Goal: Task Accomplishment & Management: Manage account settings

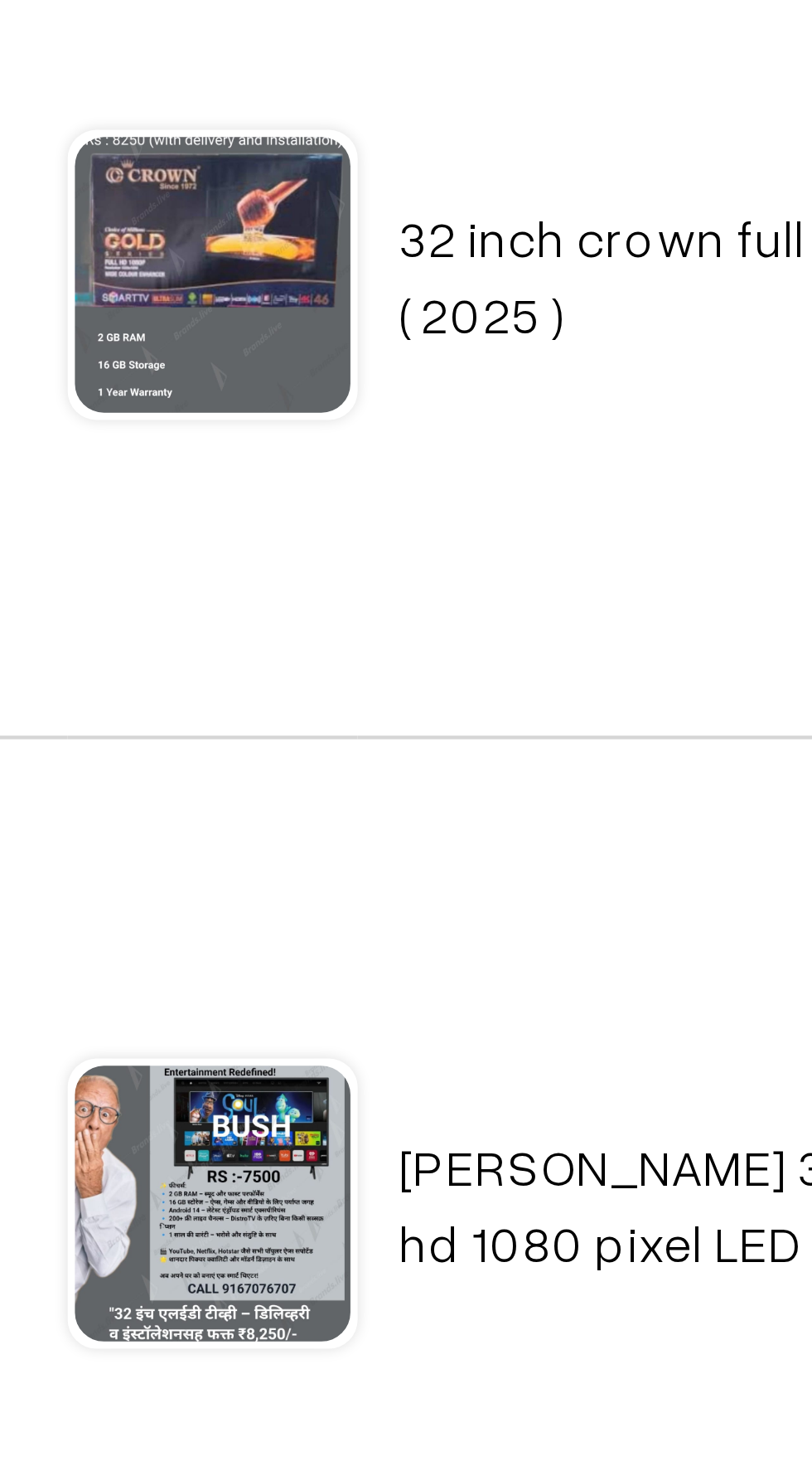
scroll to position [3, 0]
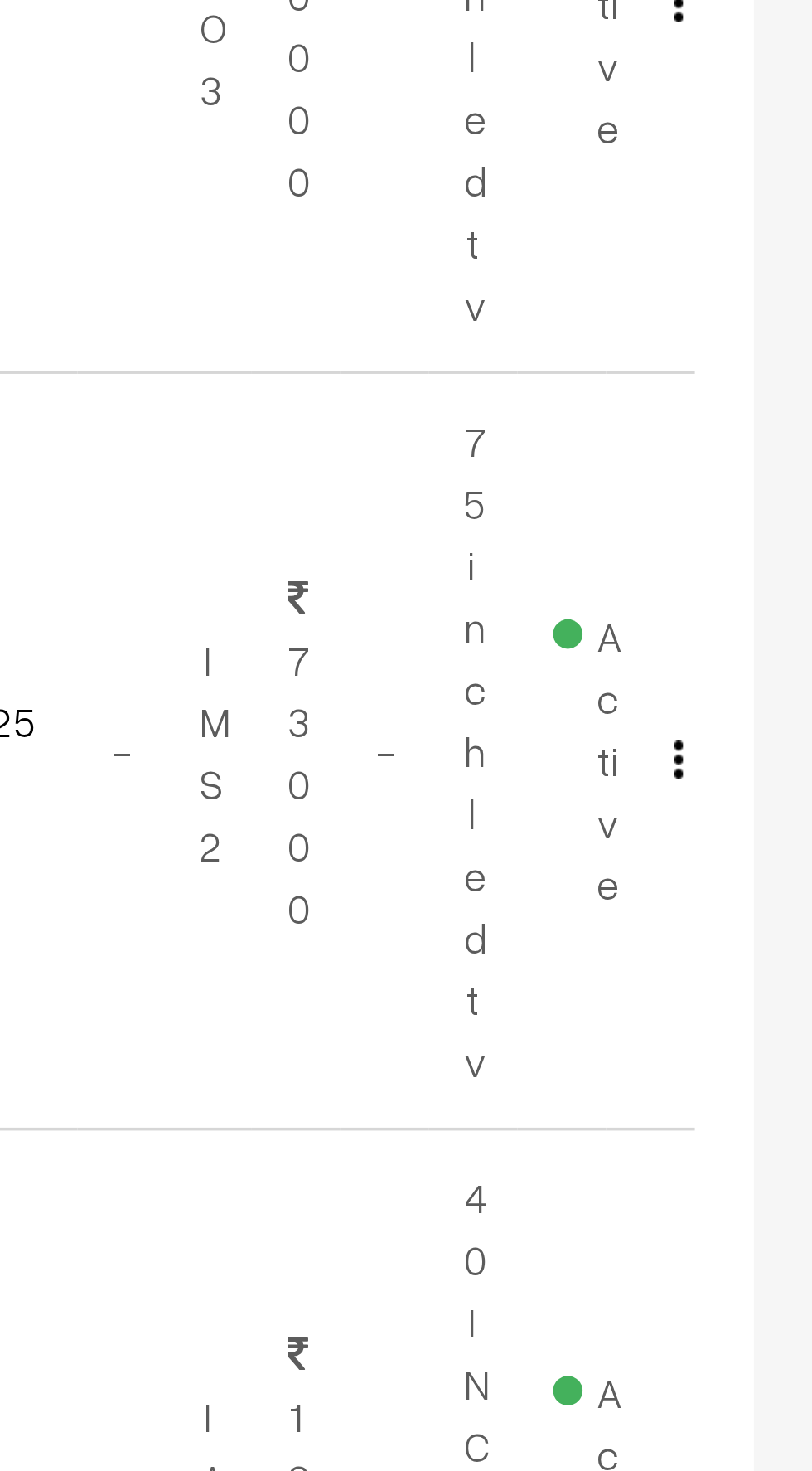
click at [775, 691] on button "button" at bounding box center [775, 692] width 4 height 13
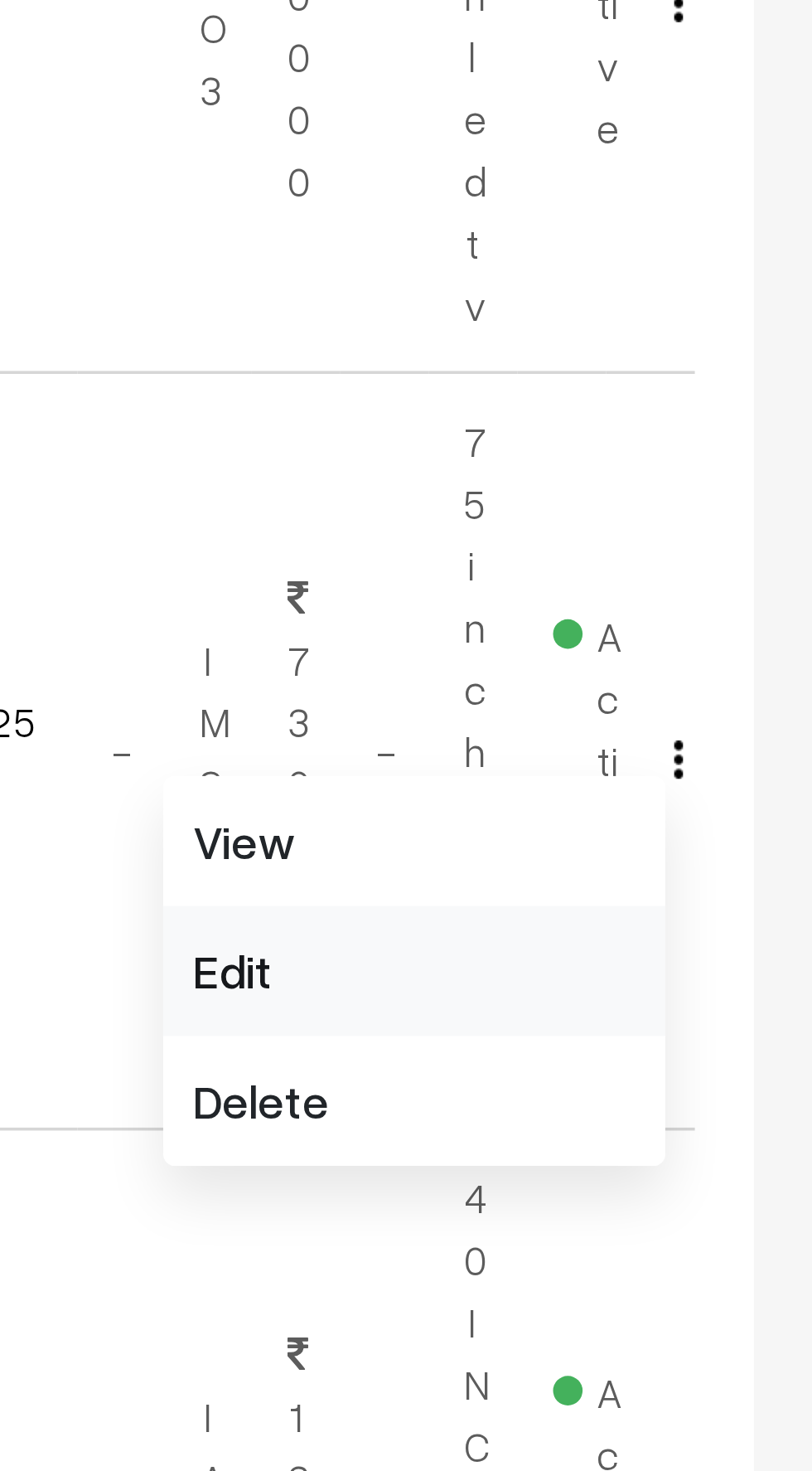
click at [642, 753] on link "Edit" at bounding box center [700, 751] width 141 height 36
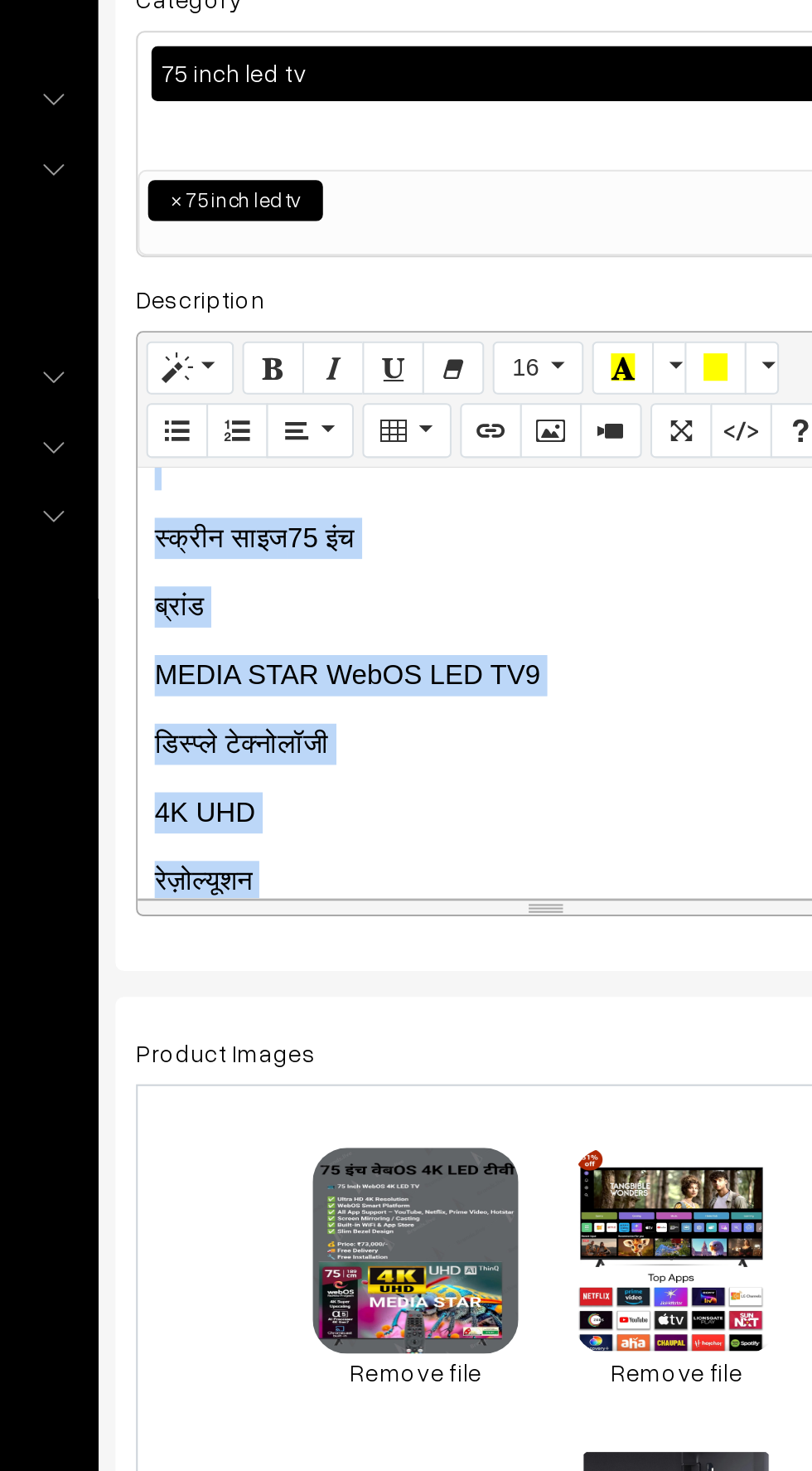
scroll to position [0, 11]
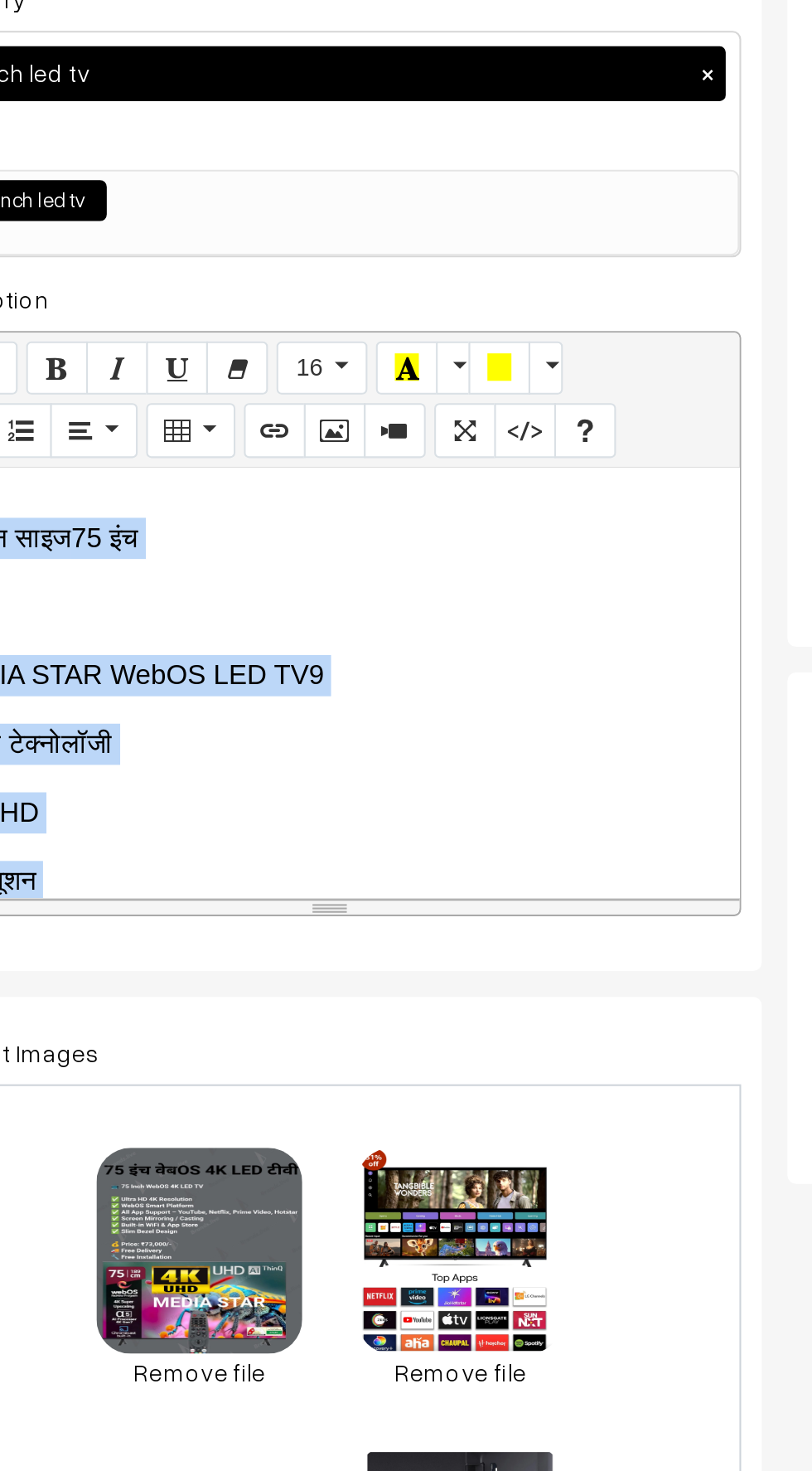
click at [357, 599] on div "स्क्रीन साइज 75 इंच ब्रांड MEDIA STAR WebOS LED TV9 डिस्प्ले टेक्नोलॉजी 4K UHD …" at bounding box center [429, 616] width 395 height 207
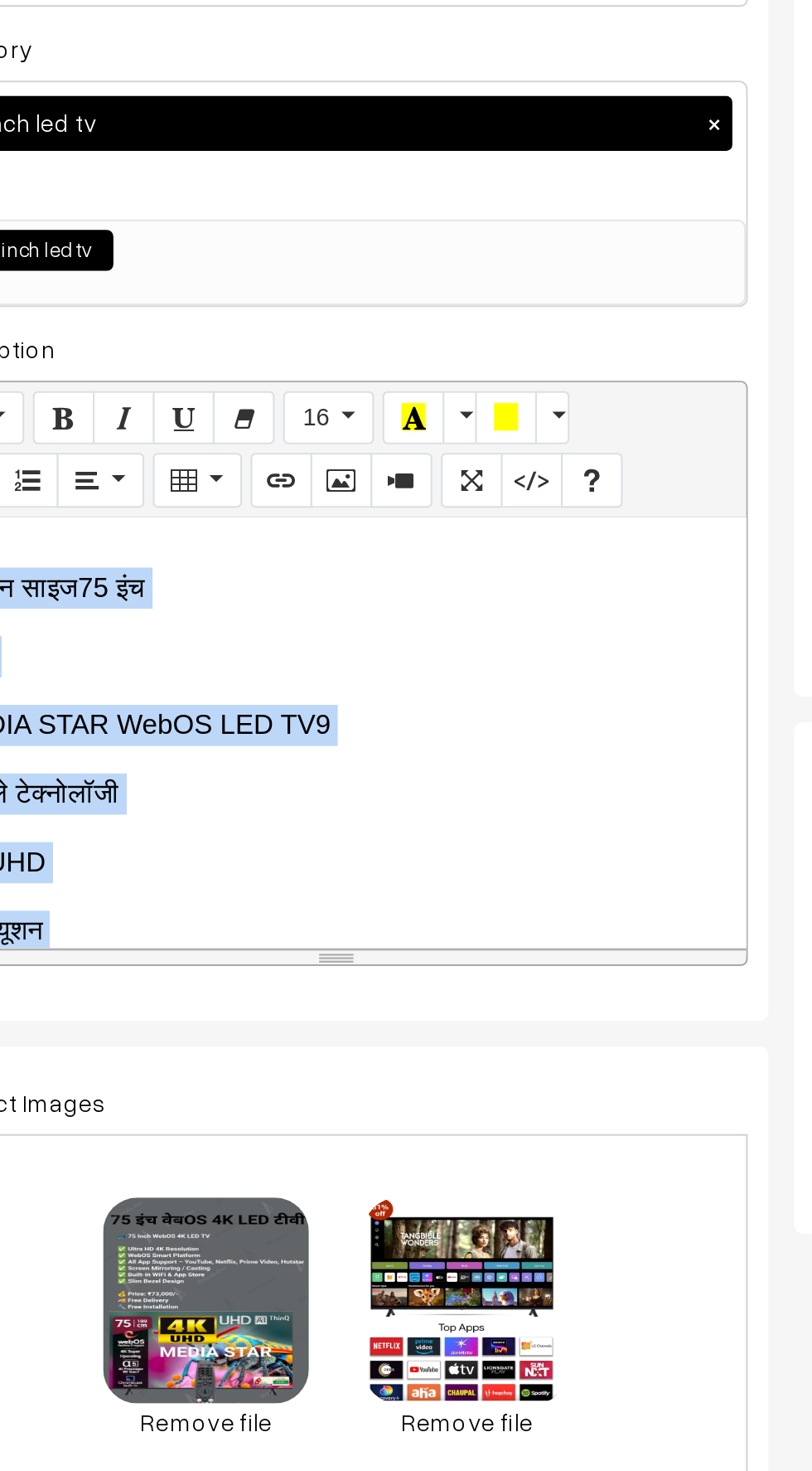
scroll to position [2568, 0]
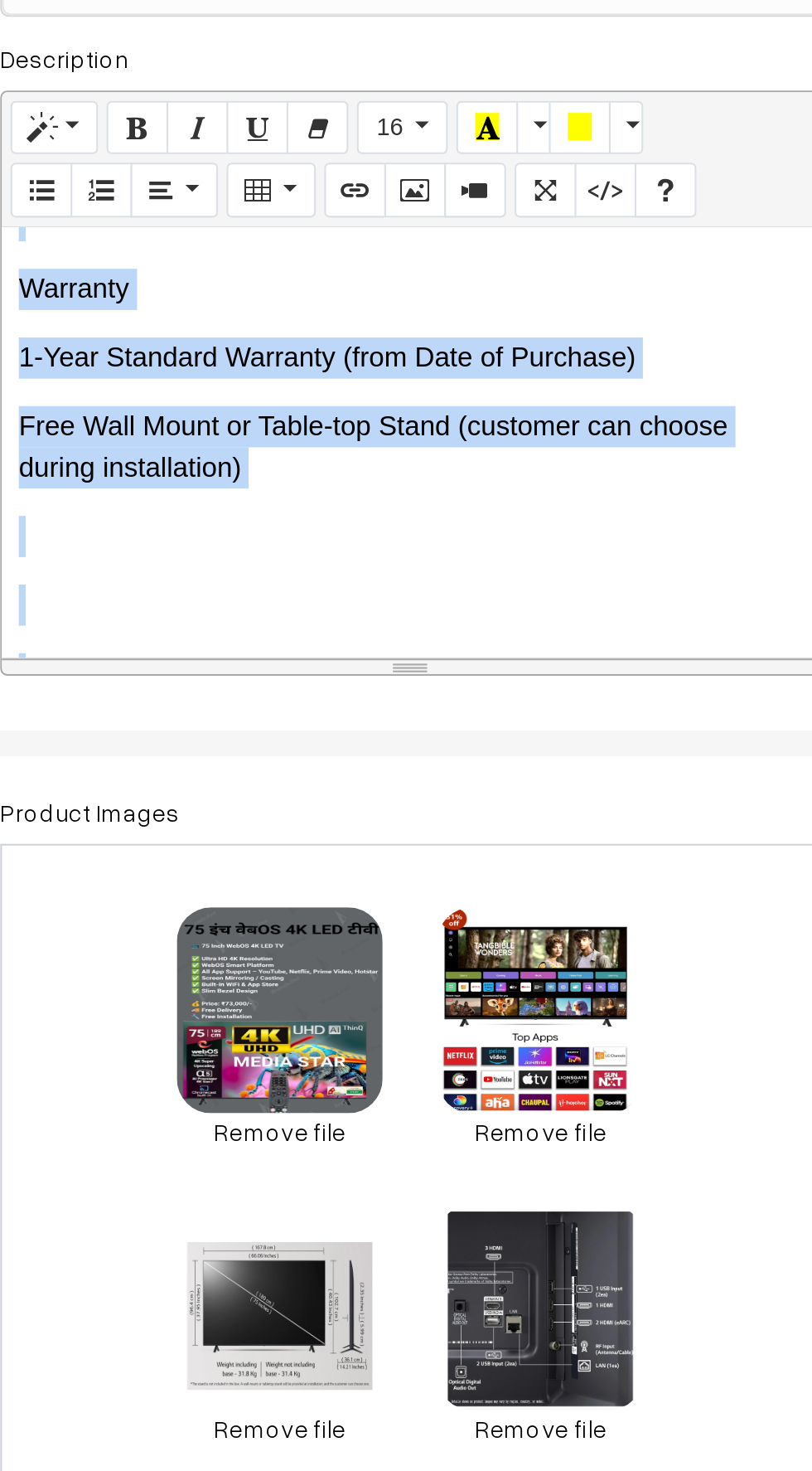
copy div "l्i्dीs aाco 78 aंe s्dांe TEMPO INCI UtlAB ETD MA6 aिe्a्mे vेq्nोeॉuी 7L NIS …"
